Goal: Task Accomplishment & Management: Complete application form

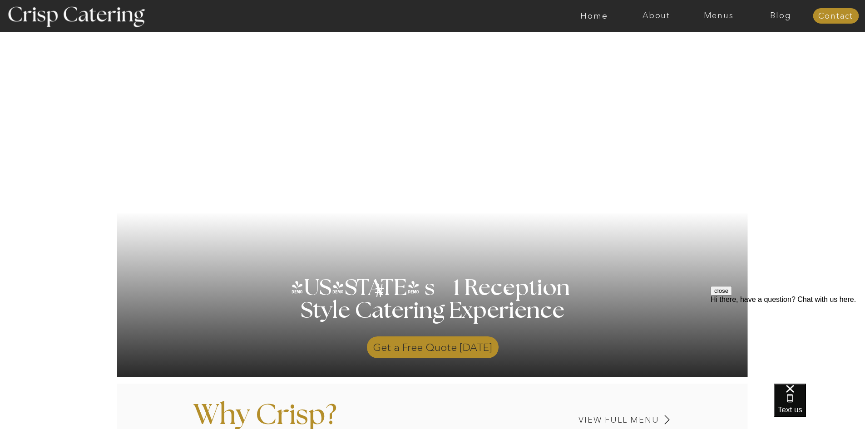
click at [431, 344] on p "Get a Free Quote [DATE]" at bounding box center [433, 345] width 132 height 26
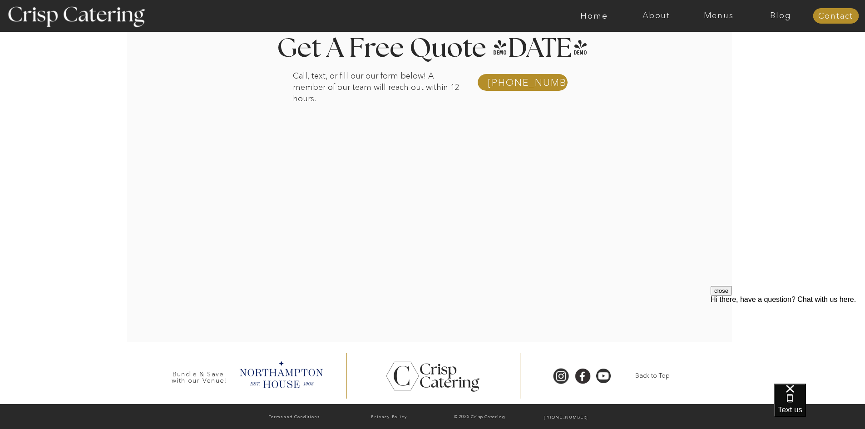
scroll to position [159, 0]
